Goal: Transaction & Acquisition: Purchase product/service

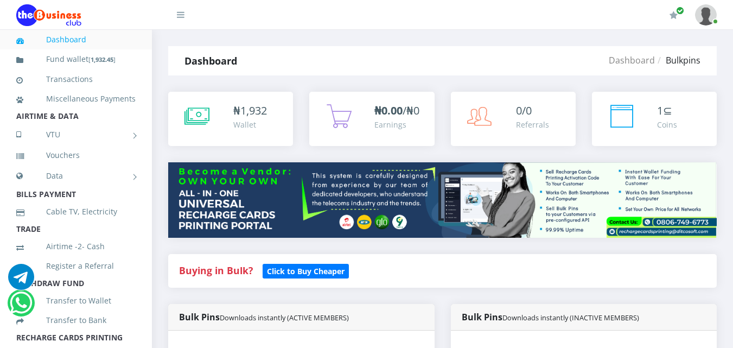
scroll to position [338, 0]
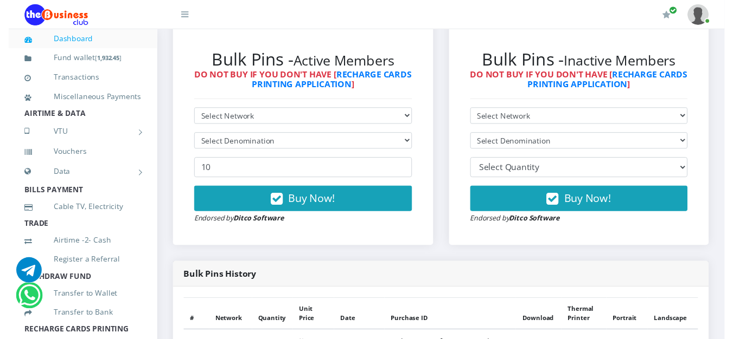
scroll to position [286, 0]
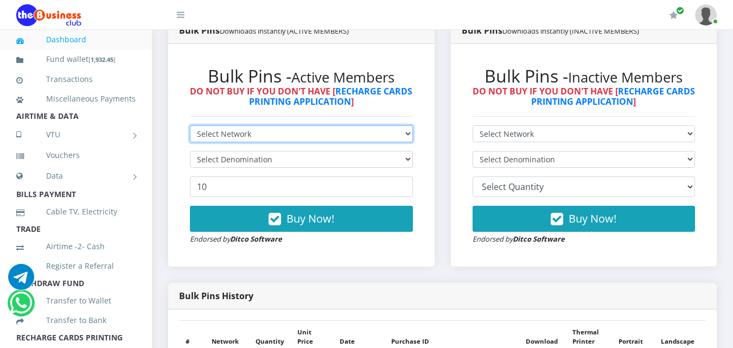
click at [408, 125] on select "Select Network MTN Globacom 9Mobile Airtel" at bounding box center [301, 133] width 223 height 17
select select "MTN"
click at [190, 125] on select "Select Network MTN Globacom 9Mobile Airtel" at bounding box center [301, 133] width 223 height 17
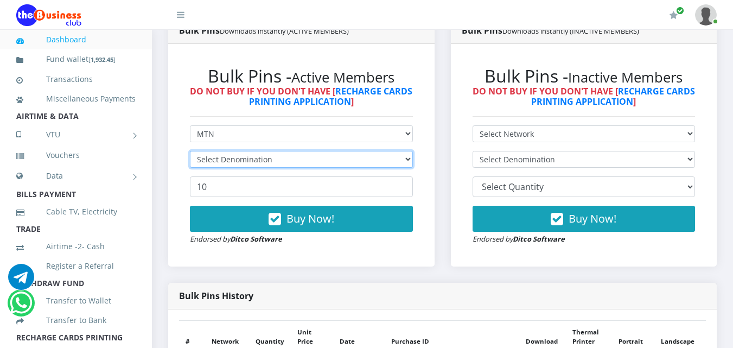
click at [408, 151] on select "Select Denomination" at bounding box center [301, 159] width 223 height 17
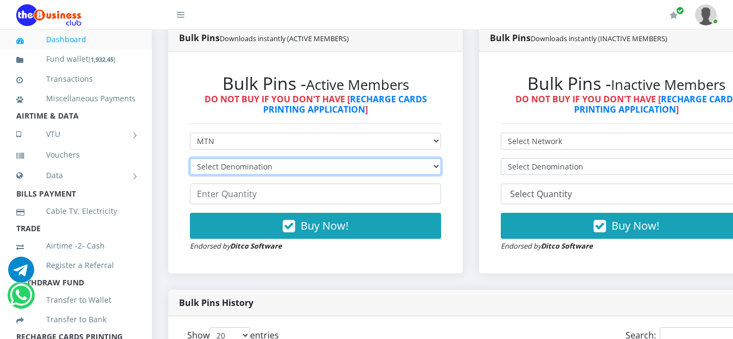
select select "96.99-100"
click at [190, 158] on select "Select Denomination MTN NGN100 - ₦96.99 MTN NGN200 - ₦193.98 MTN NGN400 - ₦387.…" at bounding box center [315, 166] width 251 height 17
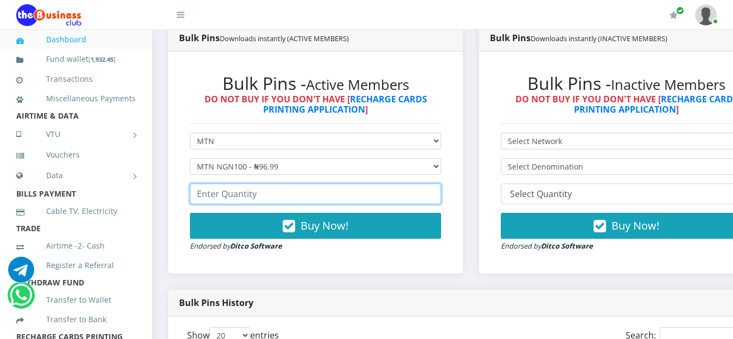
click at [385, 184] on input "number" at bounding box center [315, 194] width 251 height 21
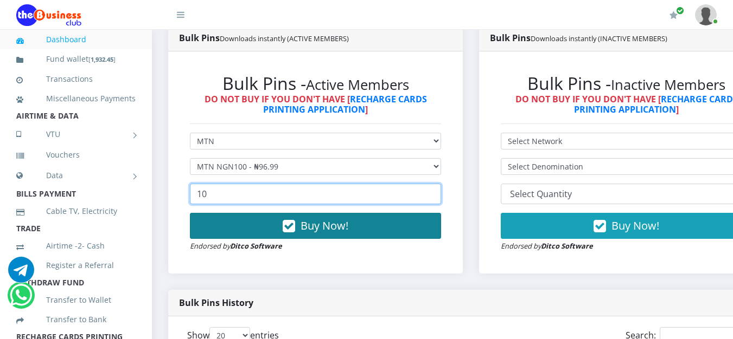
type input "10"
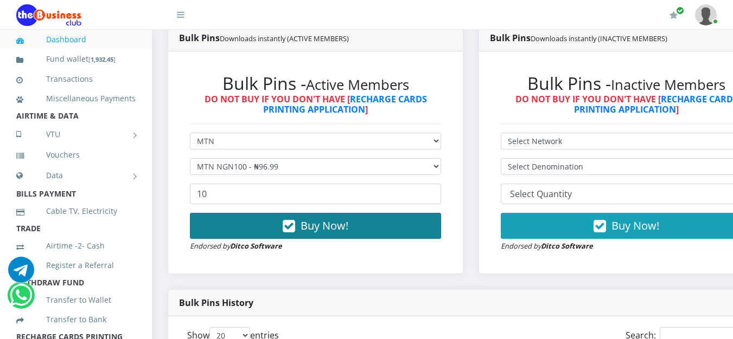
click at [397, 213] on button "Buy Now!" at bounding box center [315, 226] width 251 height 26
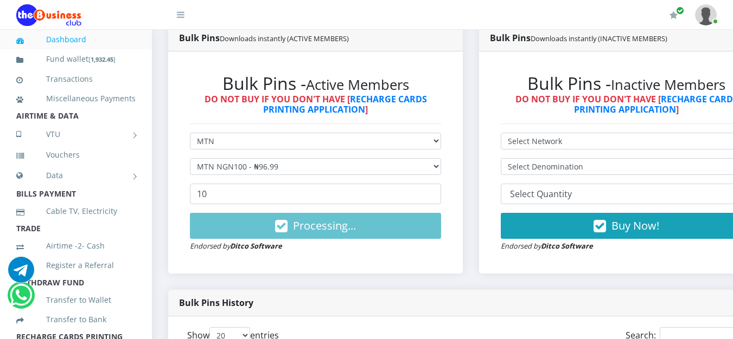
scroll to position [0, 0]
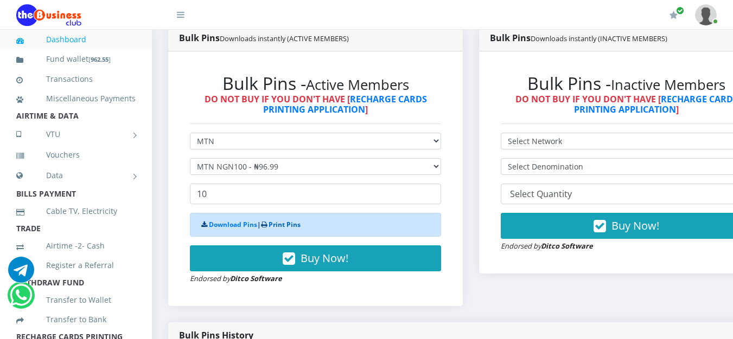
click at [291, 220] on link "Print Pins" at bounding box center [284, 224] width 32 height 9
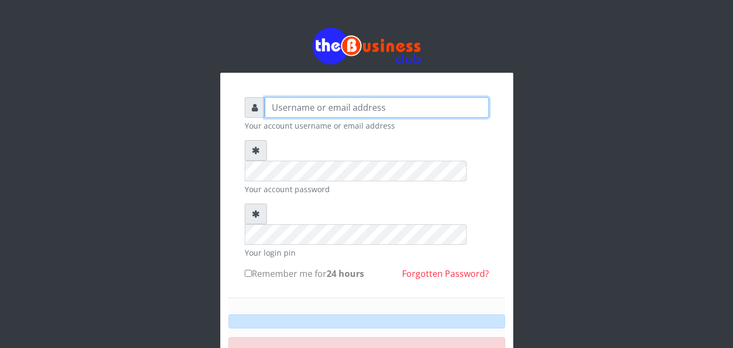
click at [311, 109] on input "text" at bounding box center [377, 107] width 224 height 21
type input "[EMAIL_ADDRESS][DOMAIN_NAME]"
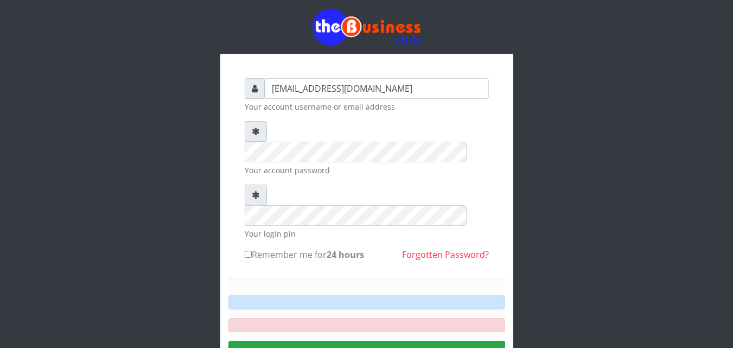
scroll to position [26, 0]
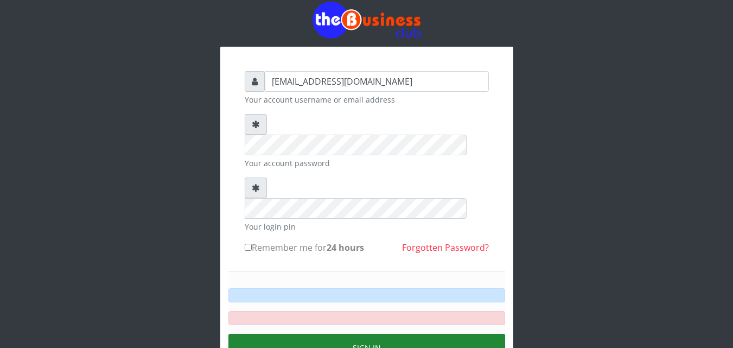
click at [399, 333] on button "Sign in" at bounding box center [366, 347] width 277 height 28
click at [361, 333] on button "Sign in" at bounding box center [366, 347] width 277 height 28
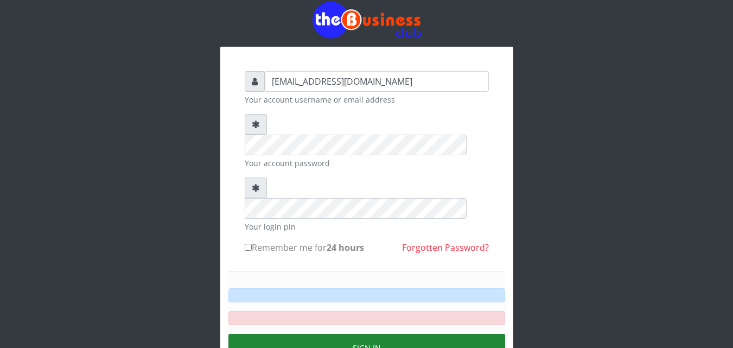
click at [361, 333] on button "Sign in" at bounding box center [366, 347] width 277 height 28
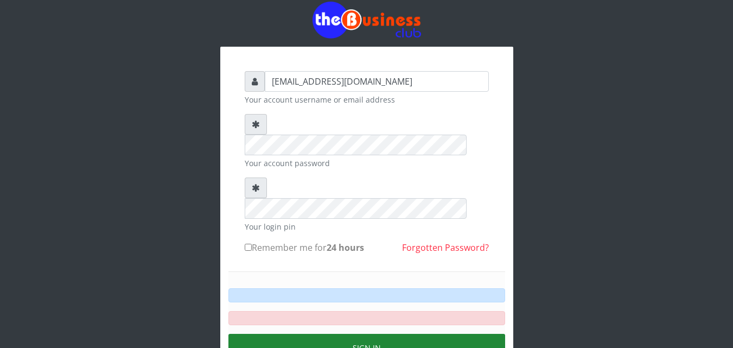
click at [382, 333] on button "Sign in" at bounding box center [366, 347] width 277 height 28
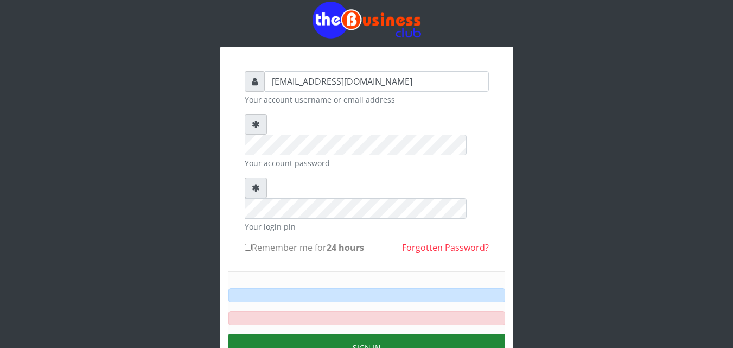
click at [382, 333] on button "Sign in" at bounding box center [366, 347] width 277 height 28
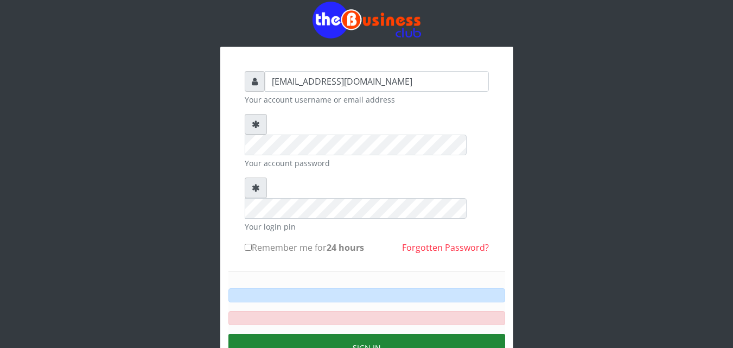
click at [382, 333] on button "Sign in" at bounding box center [366, 347] width 277 height 28
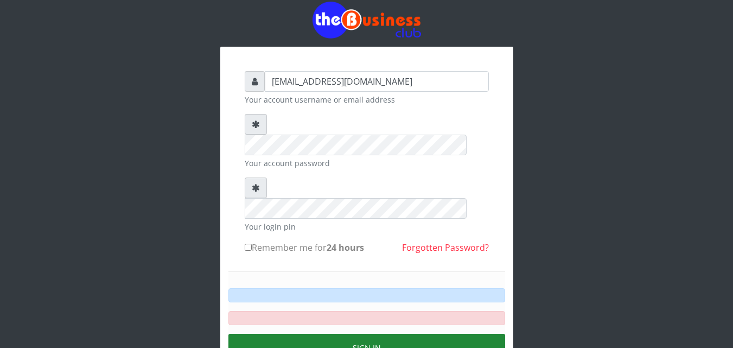
click at [382, 333] on button "Sign in" at bounding box center [366, 347] width 277 height 28
